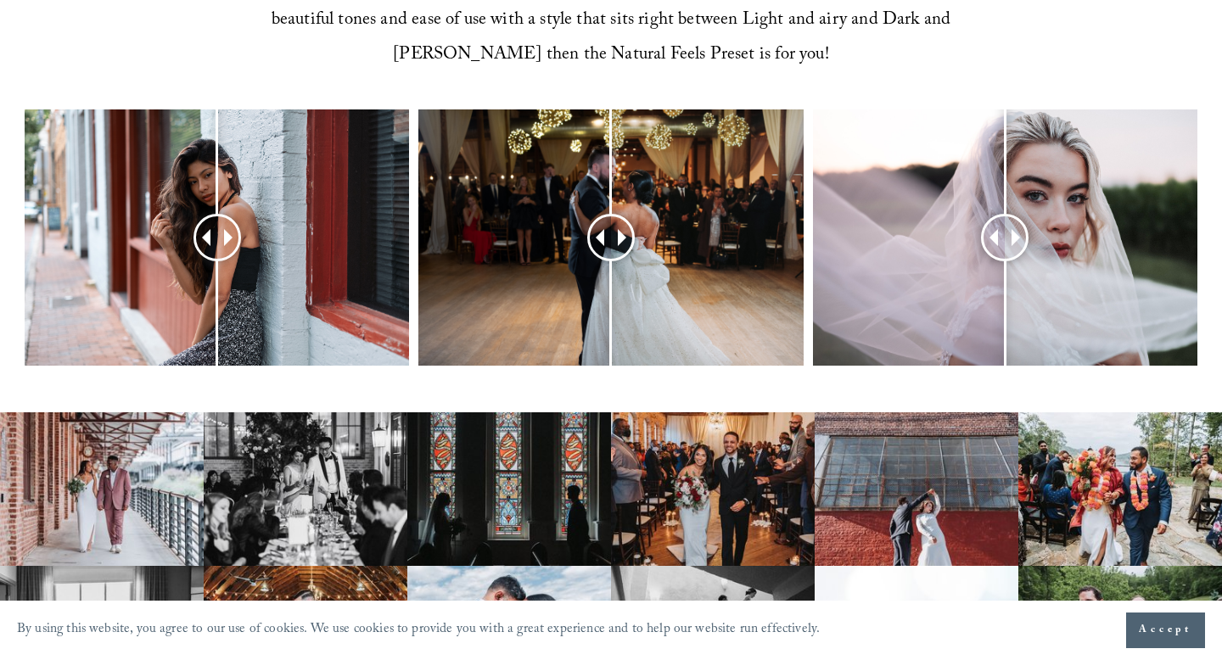
scroll to position [829, 0]
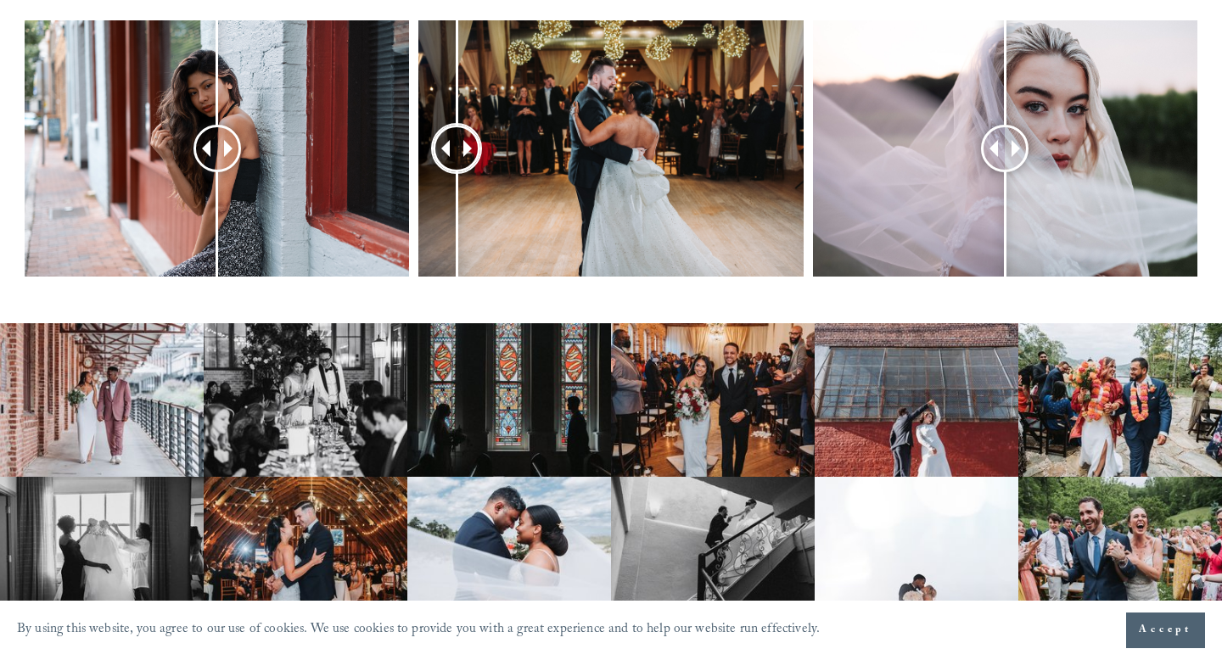
drag, startPoint x: 618, startPoint y: 143, endPoint x: 651, endPoint y: 175, distance: 45.6
click at [481, 172] on div at bounding box center [457, 149] width 48 height 48
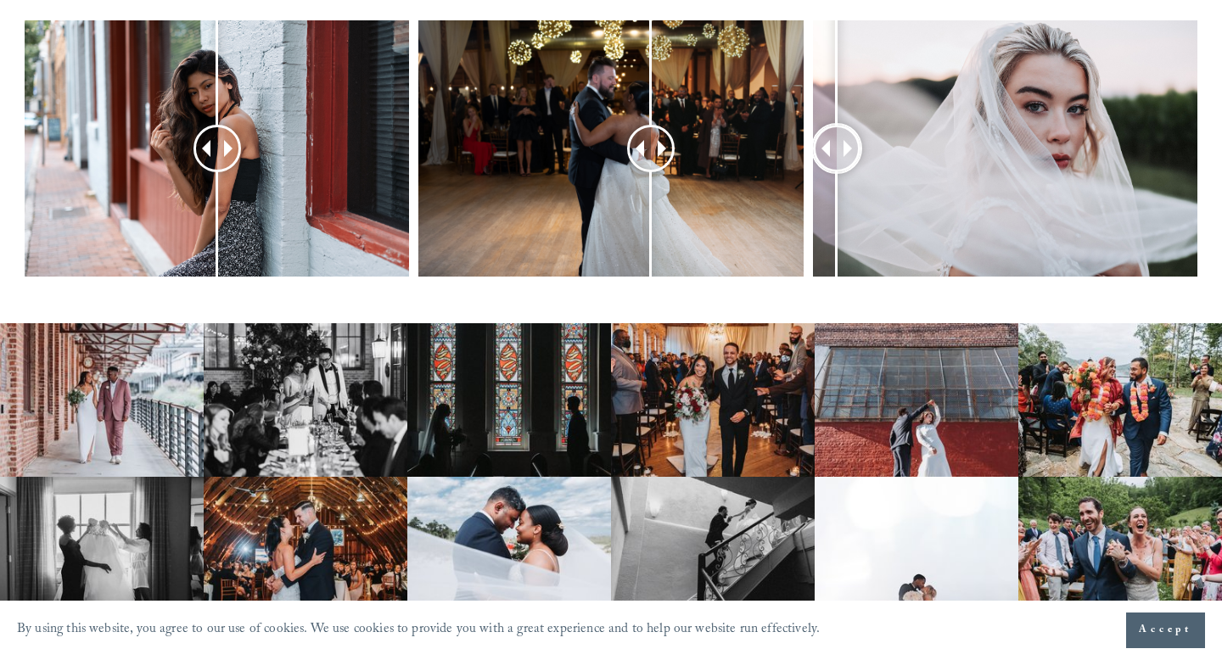
drag, startPoint x: 1005, startPoint y: 153, endPoint x: 833, endPoint y: 233, distance: 189.9
click at [833, 171] on div at bounding box center [837, 148] width 44 height 44
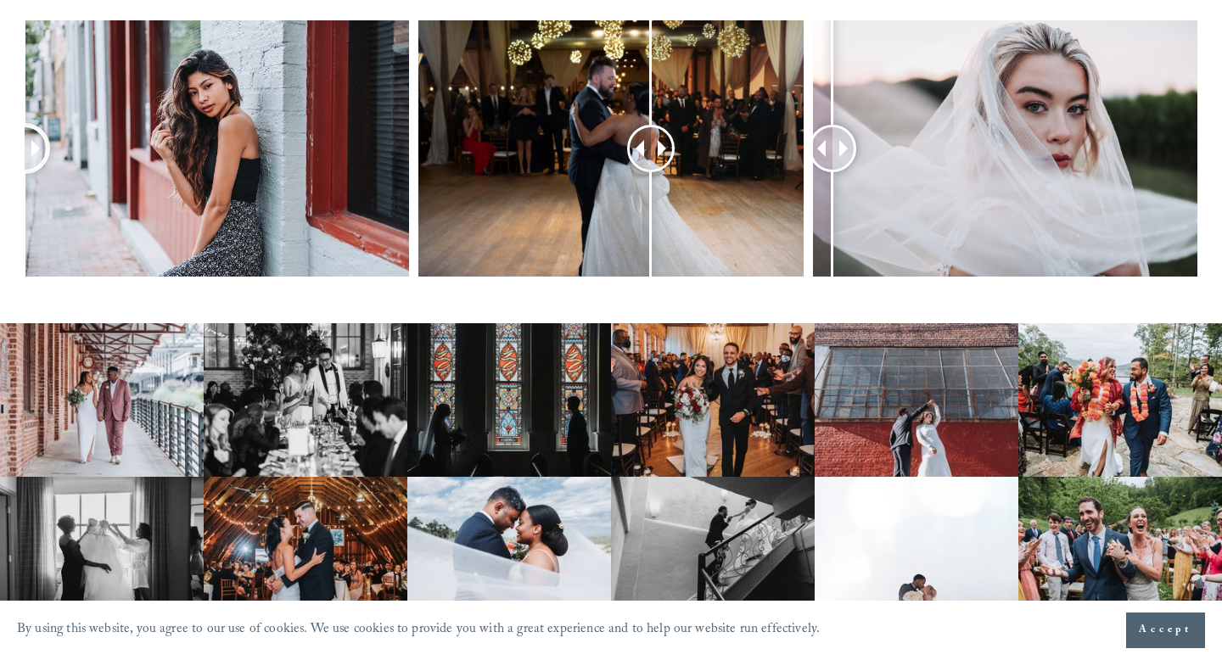
drag, startPoint x: 216, startPoint y: 143, endPoint x: 13, endPoint y: 196, distance: 210.7
click at [12, 196] on div at bounding box center [611, 170] width 1222 height 301
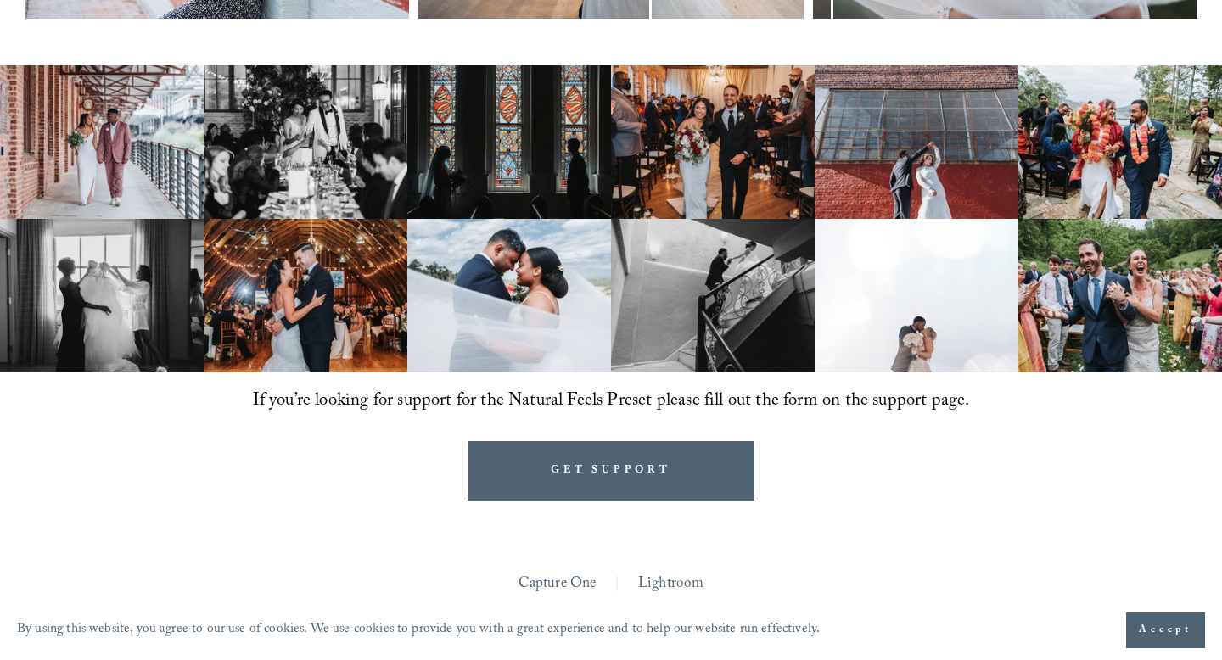
scroll to position [0, 0]
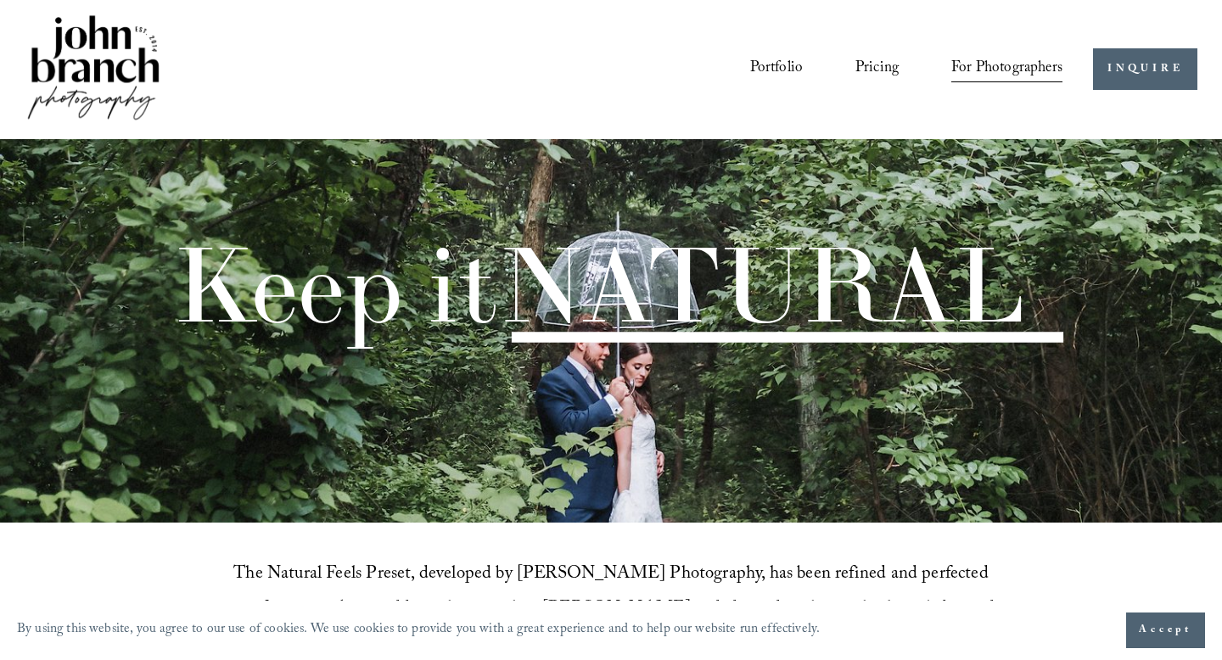
click at [781, 69] on link "Portfolio" at bounding box center [776, 69] width 53 height 32
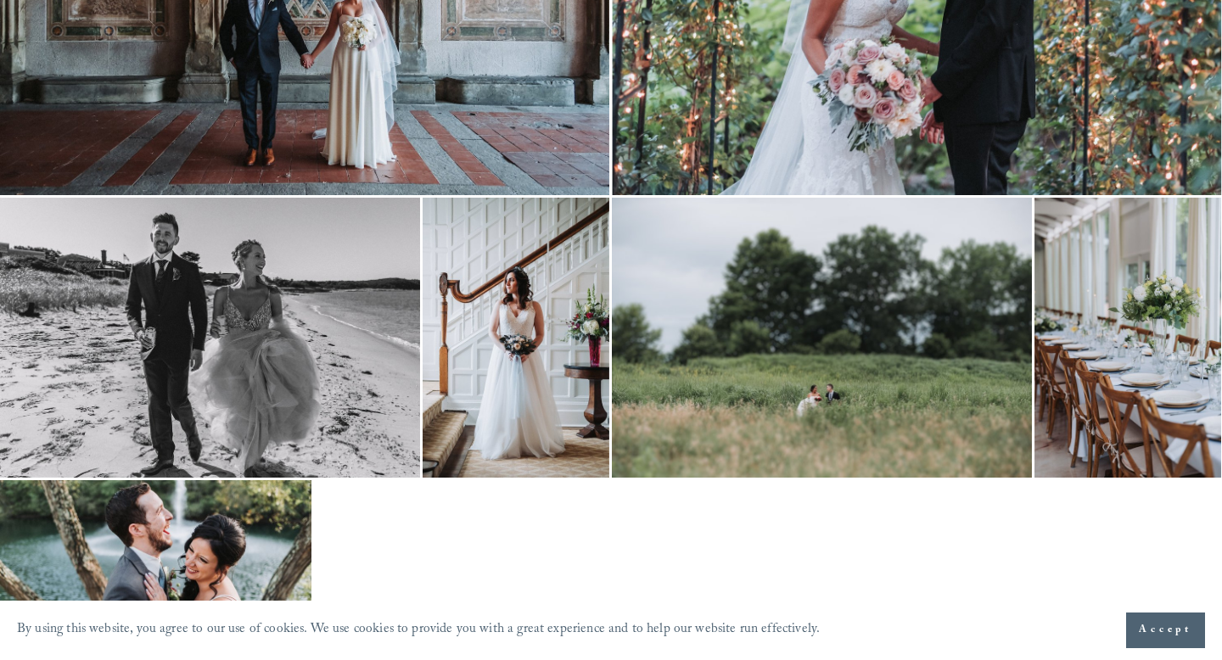
scroll to position [4853, 0]
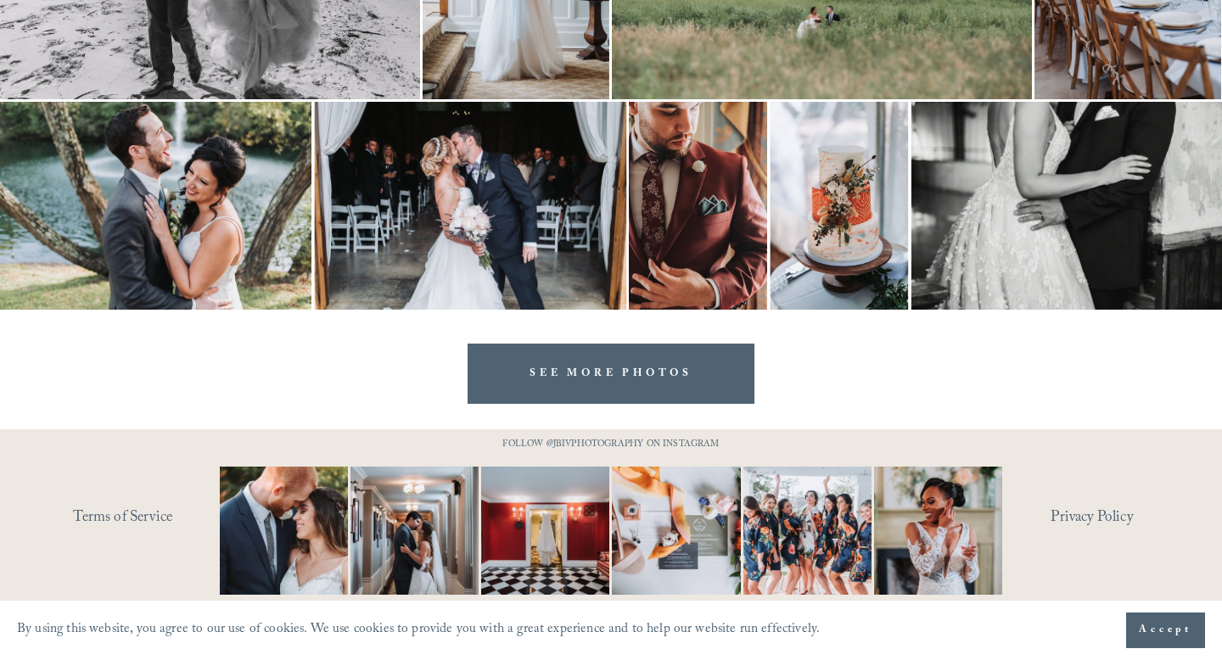
click at [1136, 622] on button "Accept" at bounding box center [1166, 631] width 79 height 36
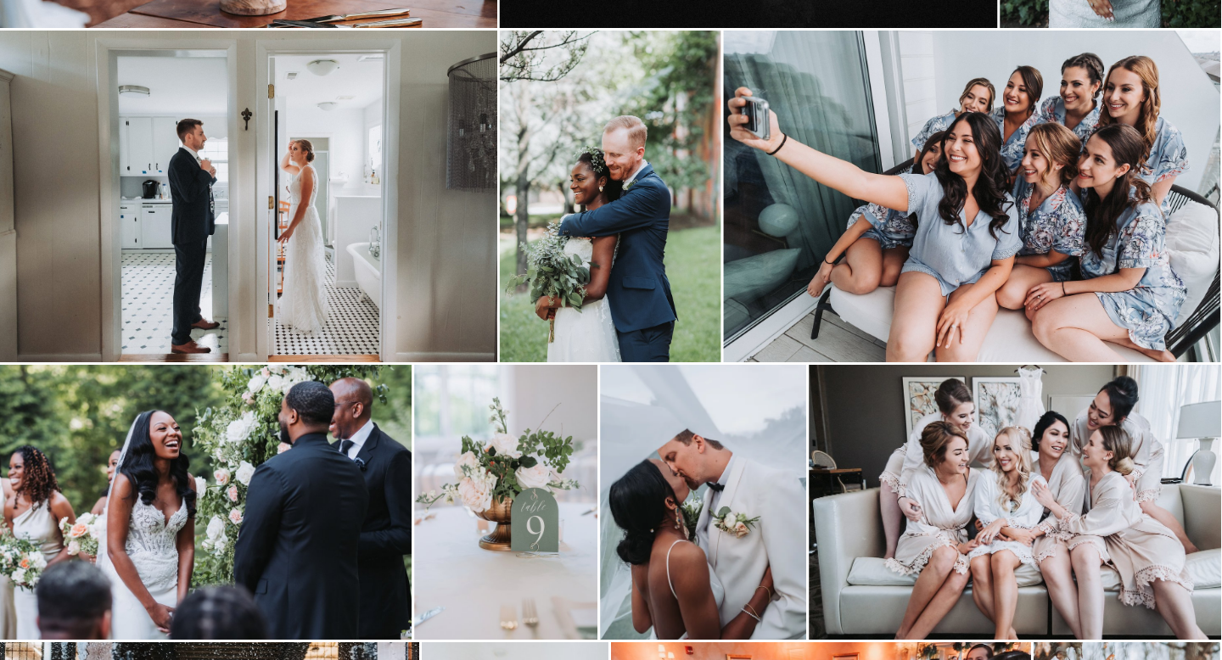
scroll to position [0, 1]
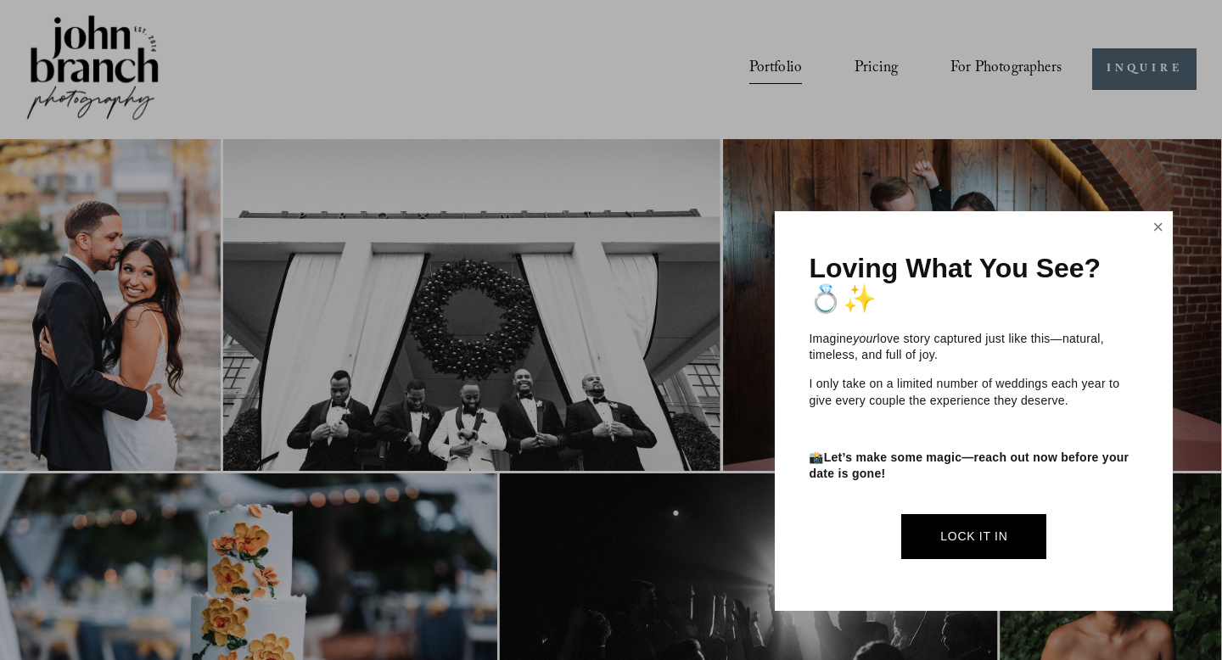
click at [1153, 229] on link "Close" at bounding box center [1158, 227] width 25 height 27
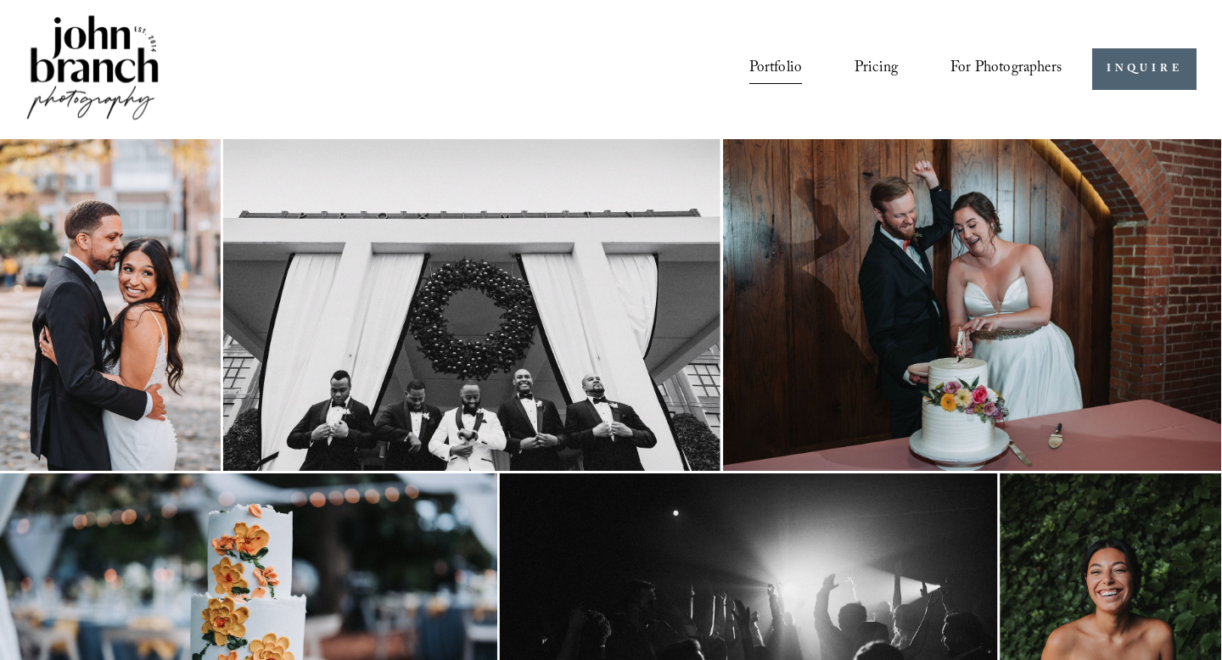
click at [893, 70] on link "Pricing" at bounding box center [876, 69] width 43 height 32
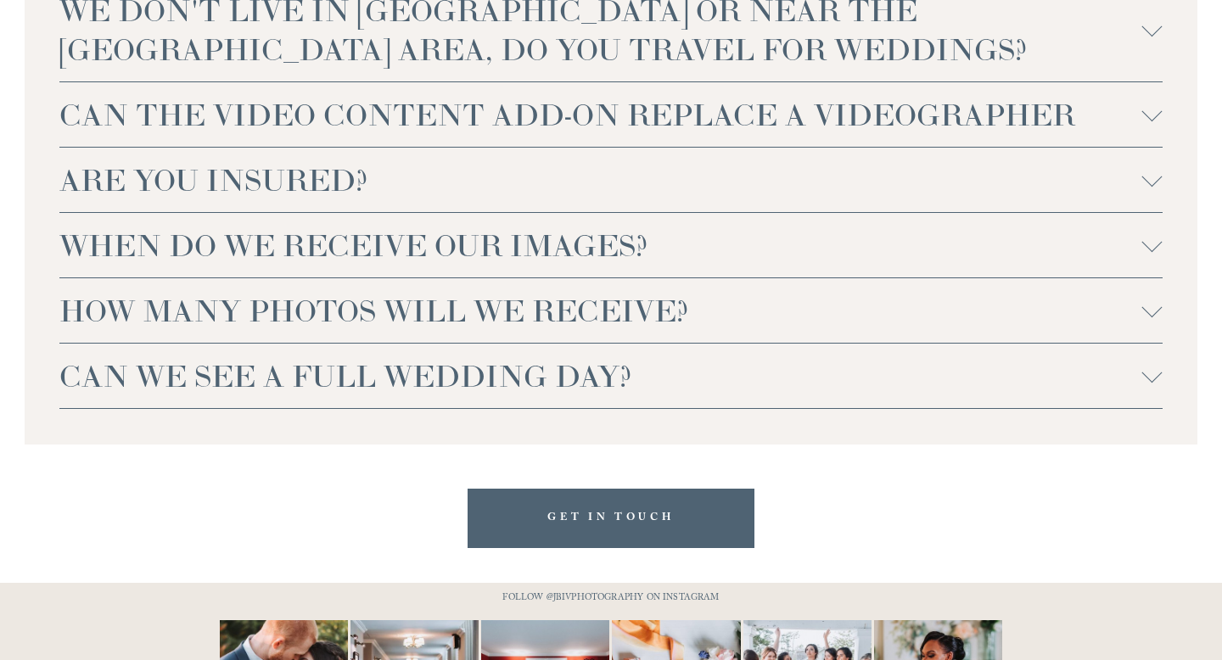
scroll to position [3982, 0]
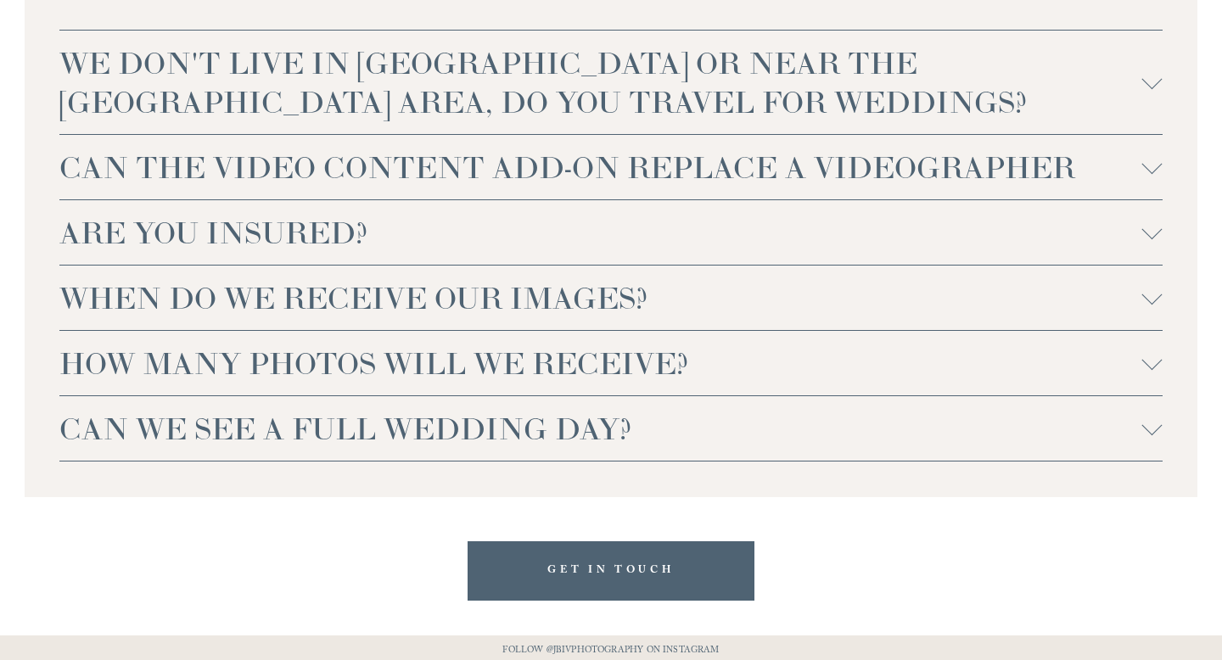
click at [489, 409] on span "CAN WE SEE A FULL WEDDING DAY?" at bounding box center [600, 428] width 1082 height 39
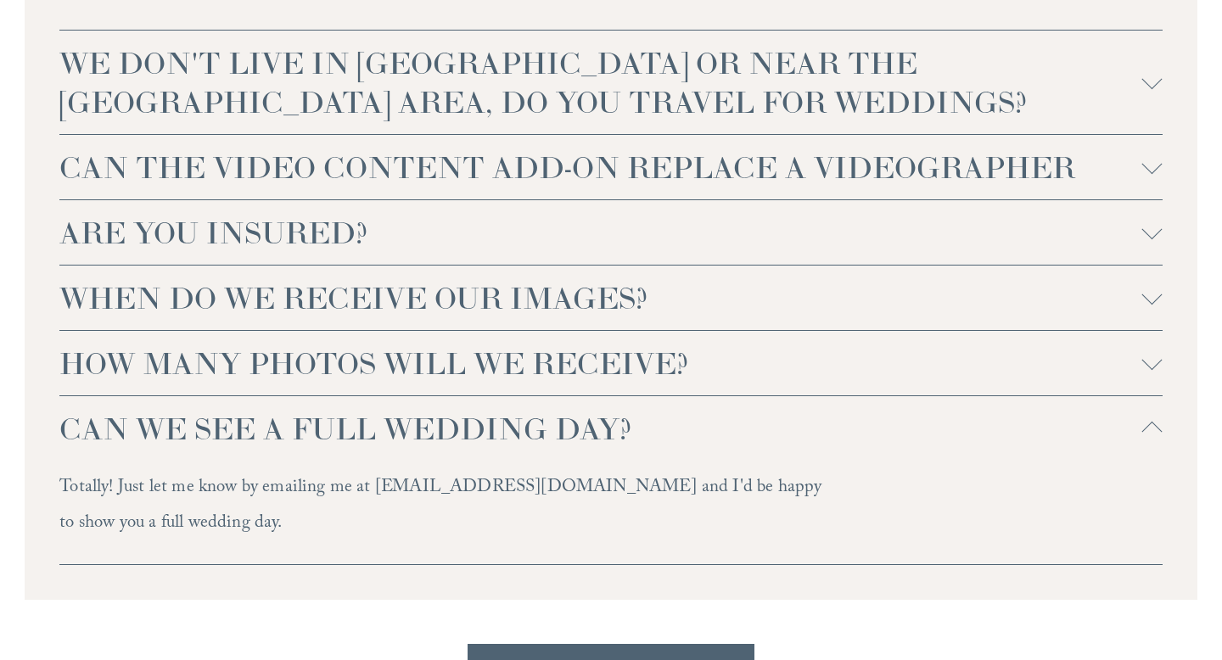
click at [724, 409] on span "CAN WE SEE A FULL WEDDING DAY?" at bounding box center [600, 428] width 1082 height 39
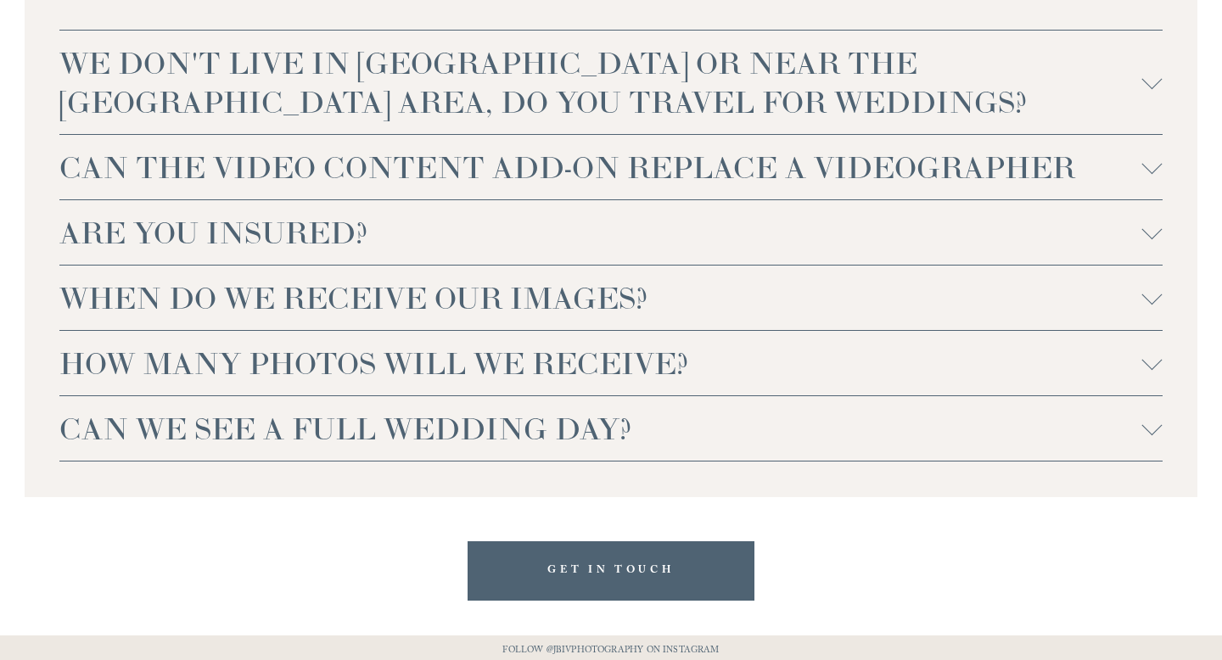
click at [724, 344] on span "HOW MANY PHOTOS WILL WE RECEIVE?" at bounding box center [600, 363] width 1082 height 39
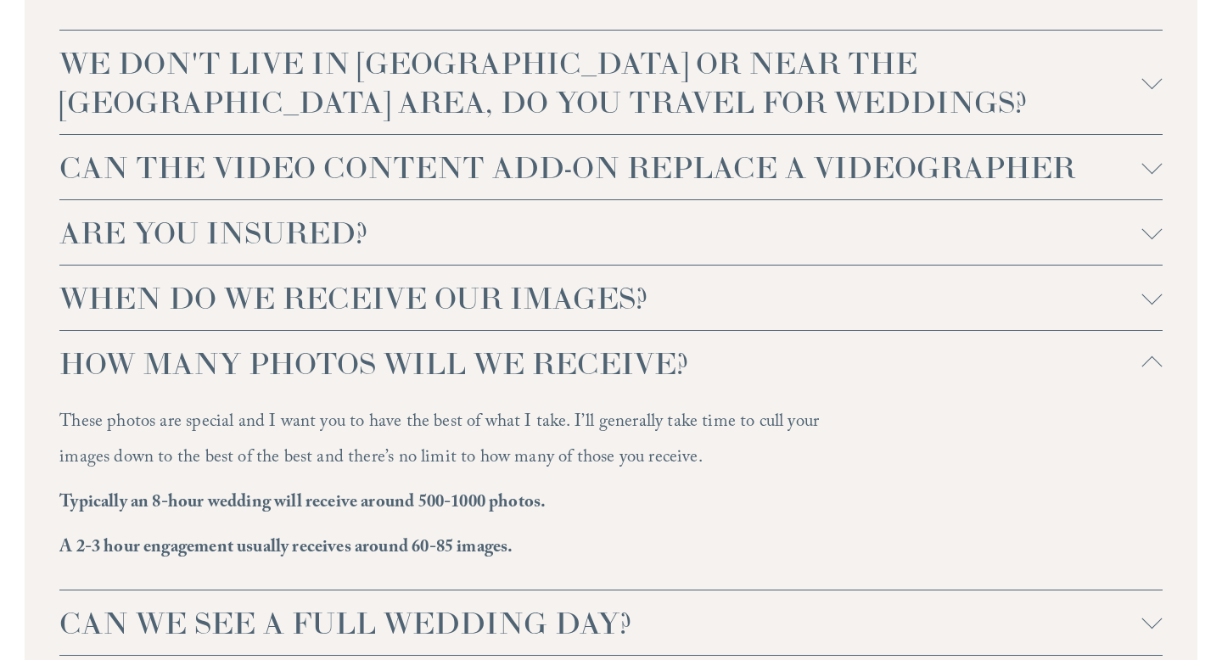
click at [736, 344] on span "HOW MANY PHOTOS WILL WE RECEIVE?" at bounding box center [600, 363] width 1082 height 39
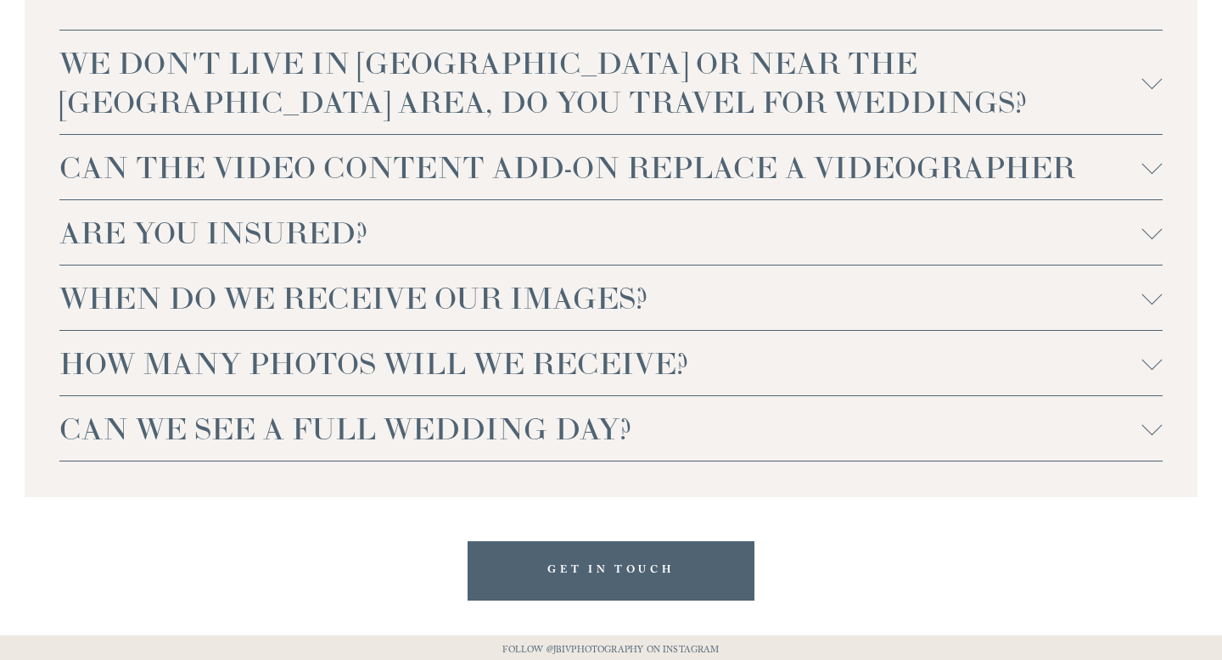
click at [739, 278] on span "WHEN DO WE RECEIVE OUR IMAGES?" at bounding box center [600, 297] width 1082 height 39
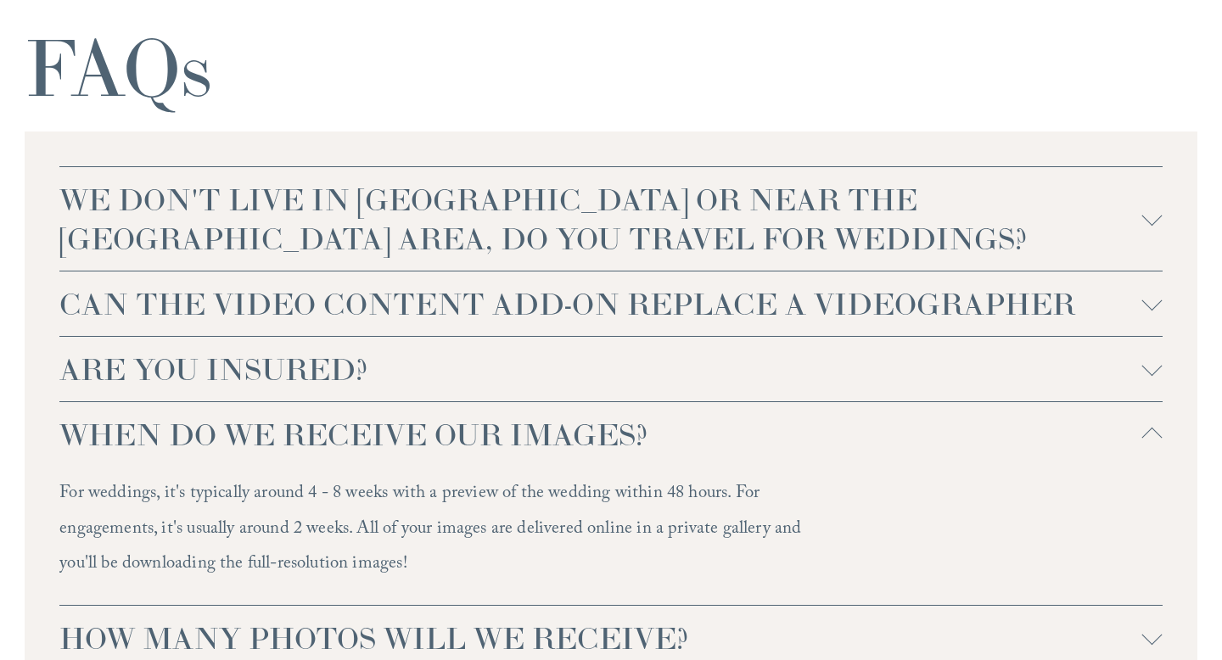
scroll to position [3840, 0]
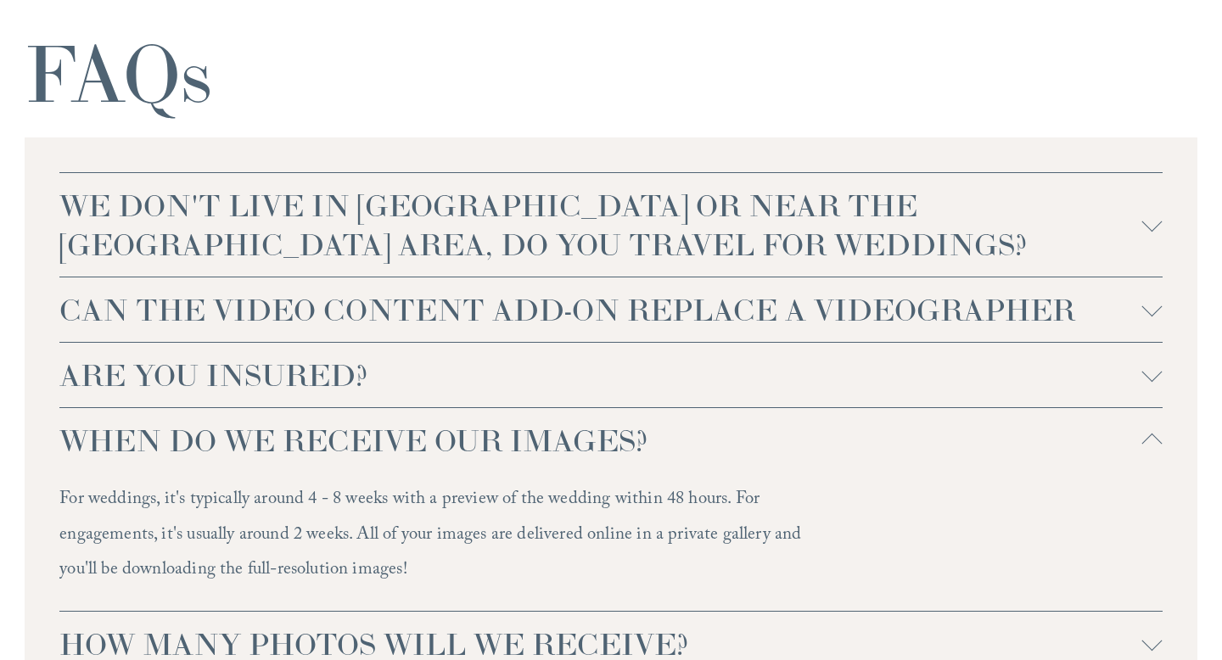
click at [748, 421] on span "WHEN DO WE RECEIVE OUR IMAGES?" at bounding box center [600, 440] width 1082 height 39
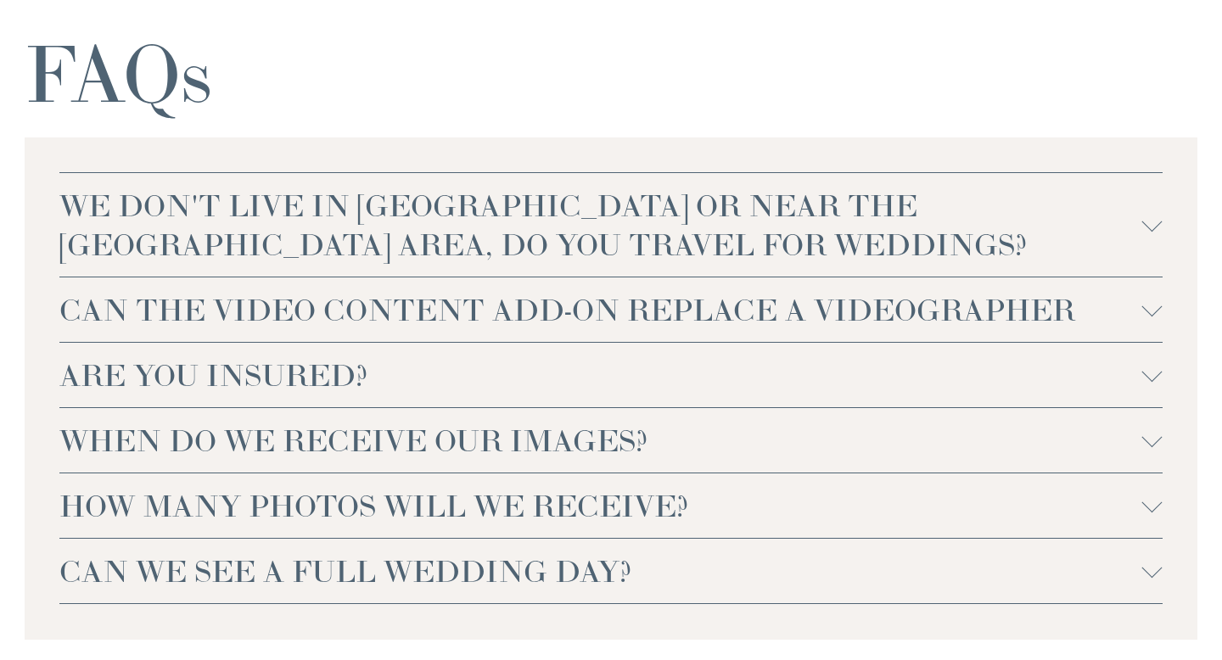
click at [748, 343] on button "ARE YOU INSURED?" at bounding box center [610, 375] width 1103 height 65
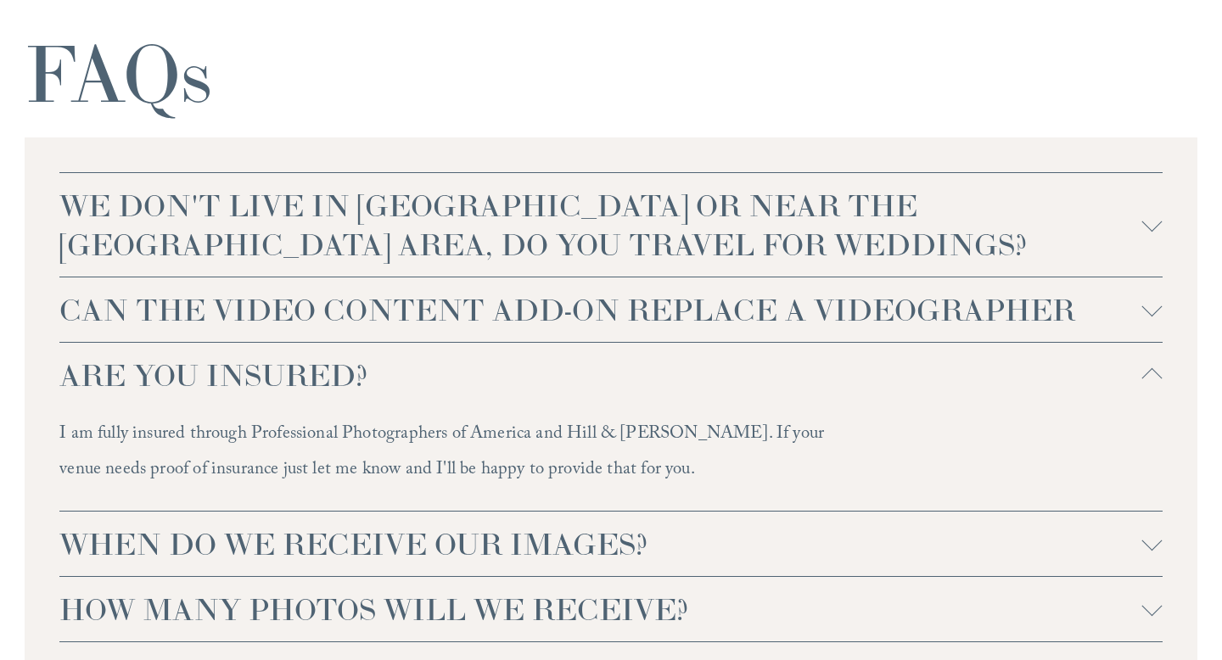
click at [781, 356] on span "ARE YOU INSURED?" at bounding box center [600, 375] width 1082 height 39
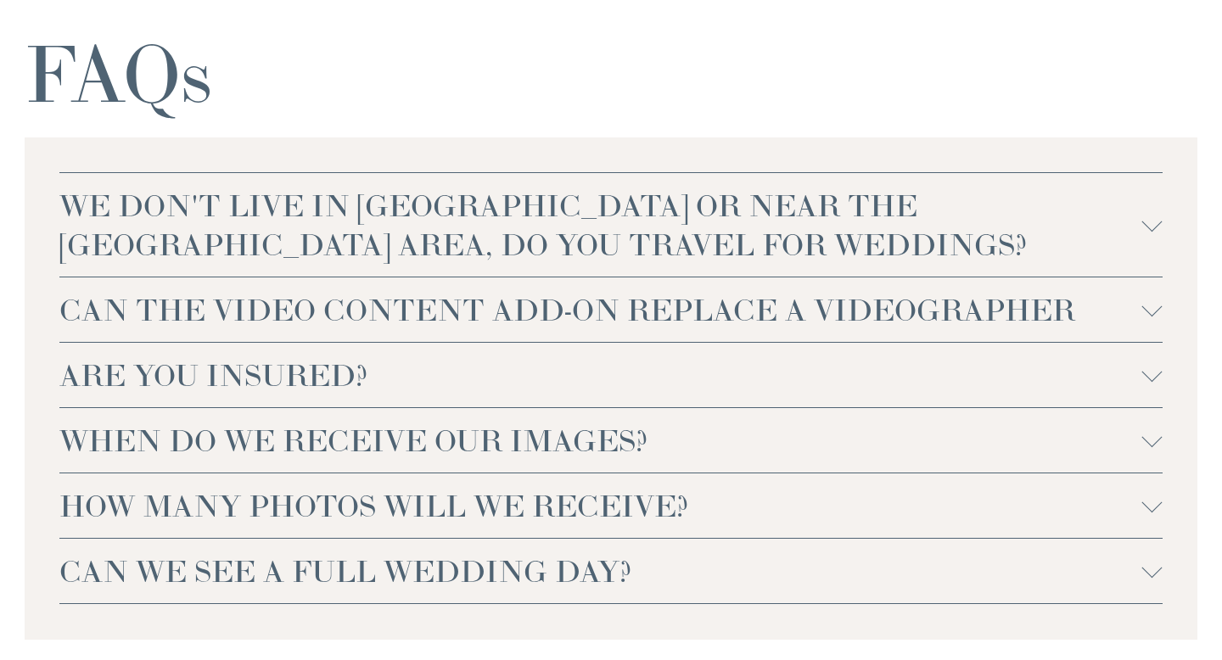
click at [774, 290] on span "CAN THE VIDEO CONTENT ADD-ON REPLACE A VIDEOGRAPHER" at bounding box center [600, 309] width 1082 height 39
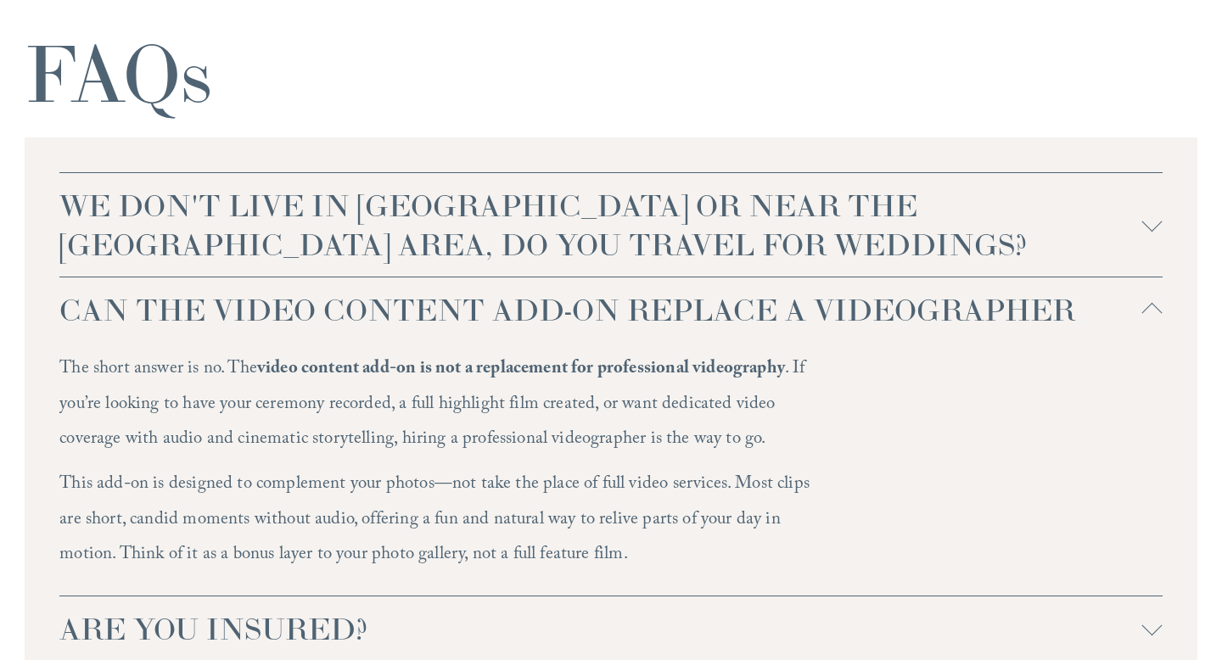
click at [812, 290] on span "CAN THE VIDEO CONTENT ADD-ON REPLACE A VIDEOGRAPHER" at bounding box center [600, 309] width 1082 height 39
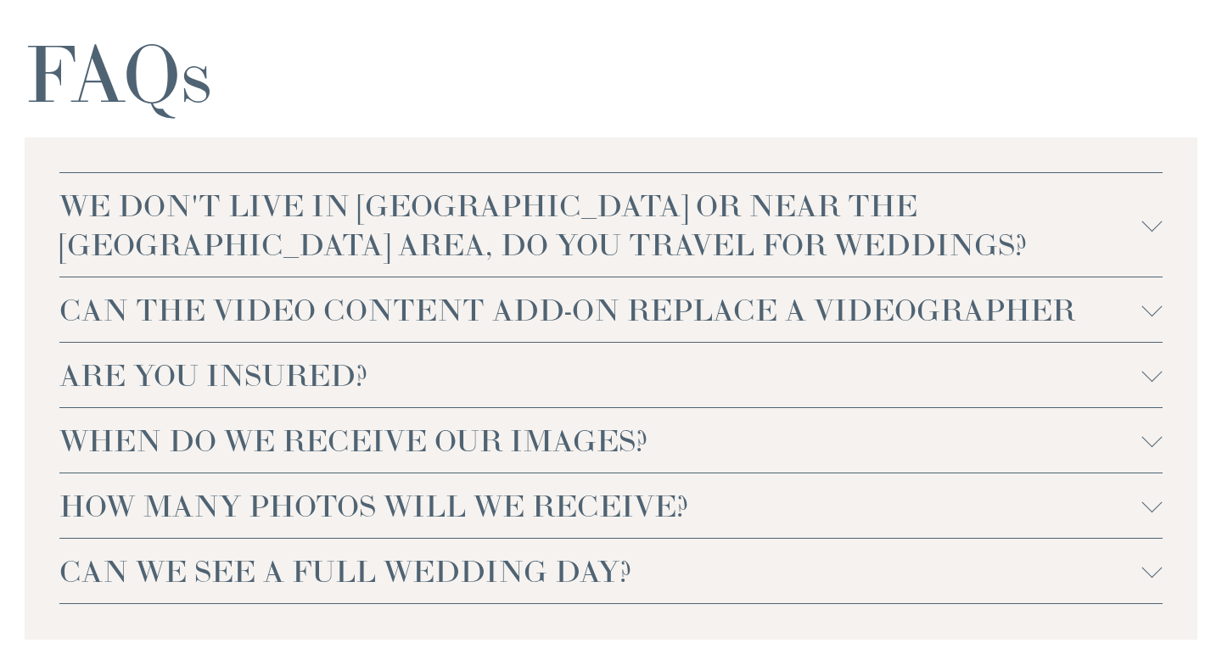
click at [833, 138] on div "WE DON'T LIVE IN NC OR NEAR THE RALEIGH AREA, DO YOU TRAVEL FOR WEDDINGS? For w…" at bounding box center [611, 389] width 1173 height 503
click at [833, 186] on span "WE DON'T LIVE IN NC OR NEAR THE RALEIGH AREA, DO YOU TRAVEL FOR WEDDINGS?" at bounding box center [600, 225] width 1082 height 78
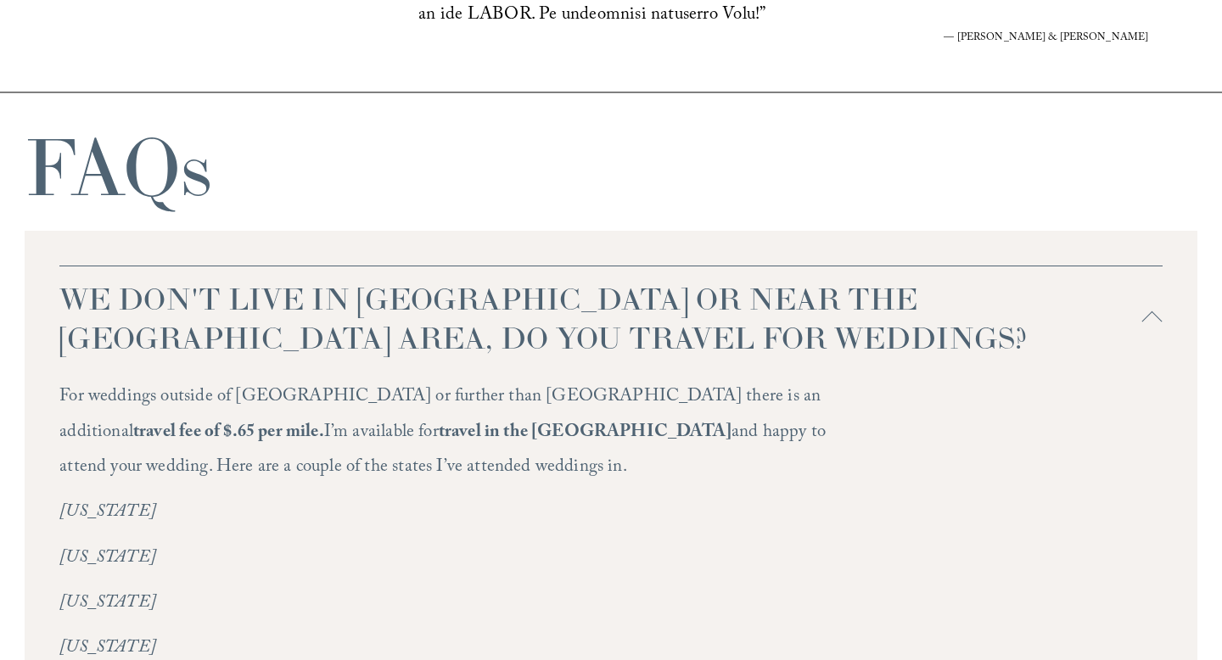
click at [850, 279] on span "WE DON'T LIVE IN NC OR NEAR THE RALEIGH AREA, DO YOU TRAVEL FOR WEDDINGS?" at bounding box center [600, 318] width 1082 height 78
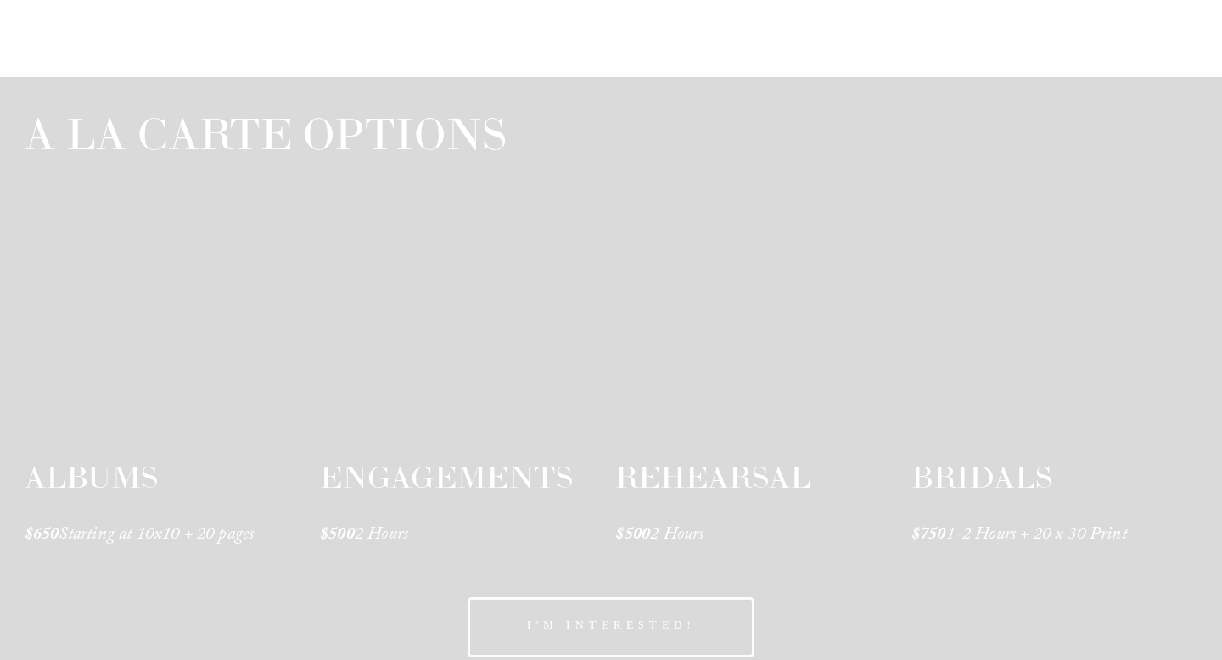
scroll to position [2605, 0]
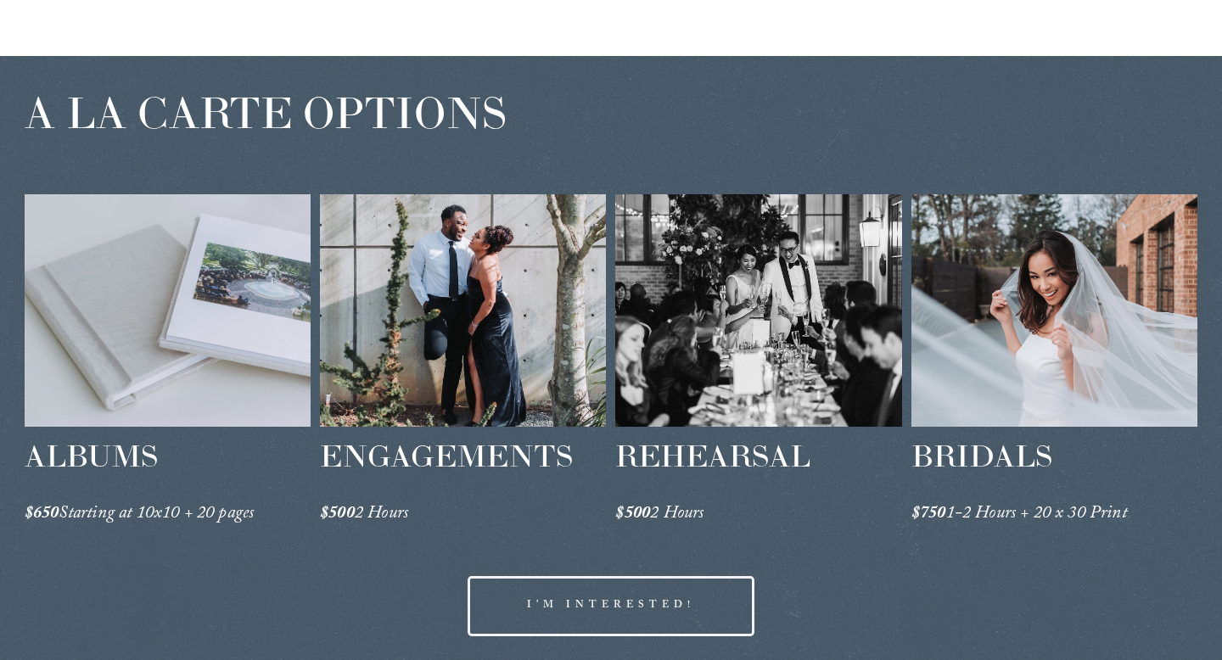
click at [687, 576] on link "I'M INTERESTED!" at bounding box center [611, 605] width 286 height 59
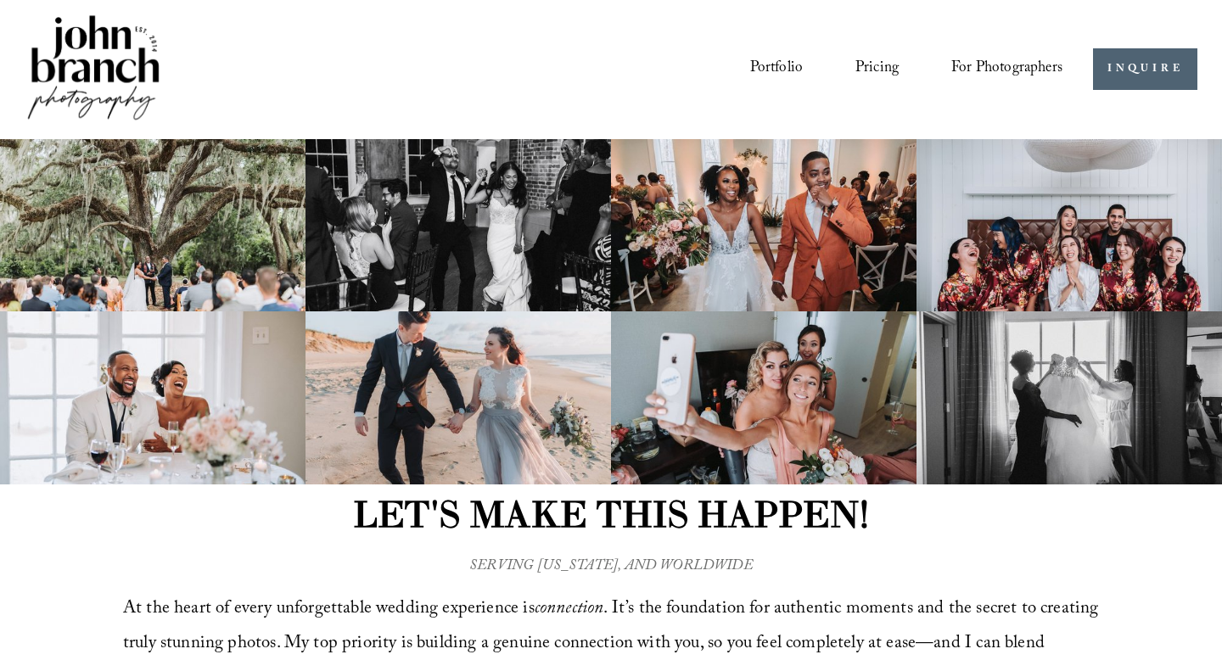
click at [0, 0] on span "Education" at bounding box center [0, 0] width 0 height 0
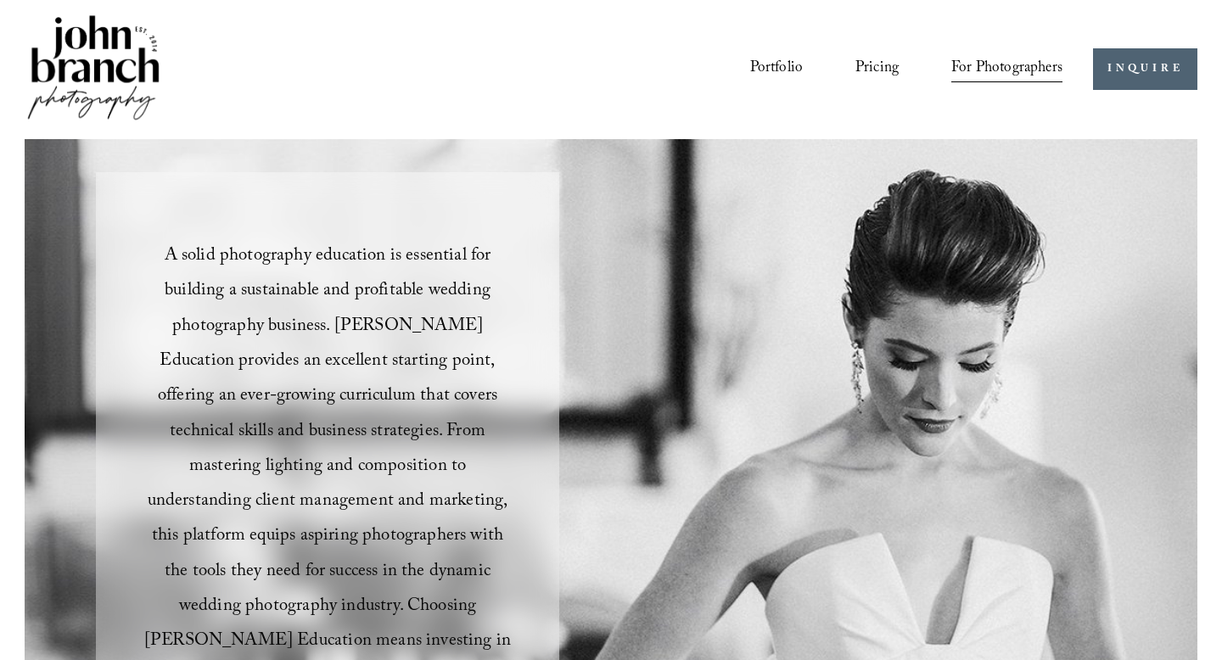
click at [0, 0] on link "Courses" at bounding box center [0, 0] width 0 height 0
